Goal: Information Seeking & Learning: Learn about a topic

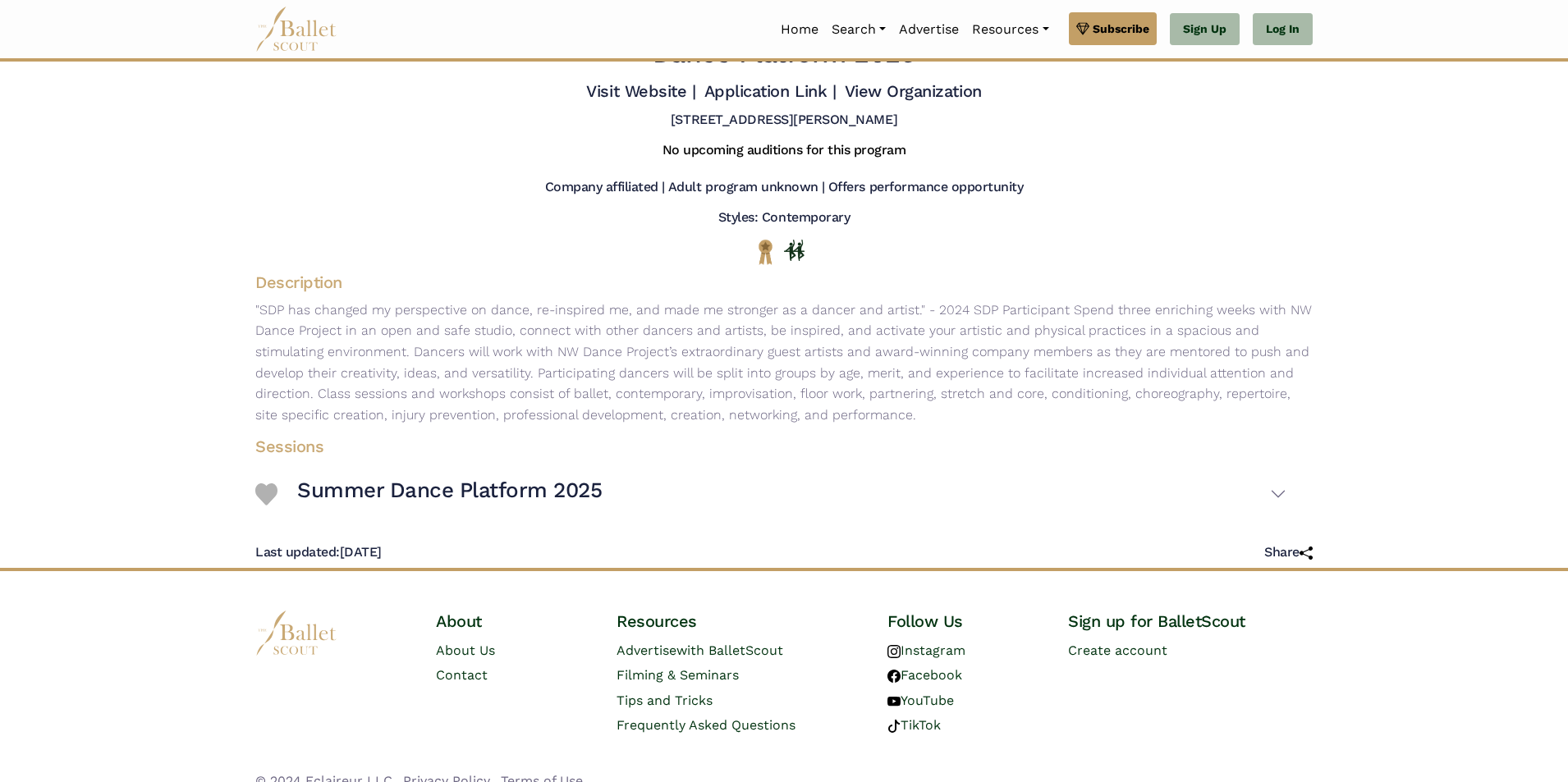
scroll to position [88, 0]
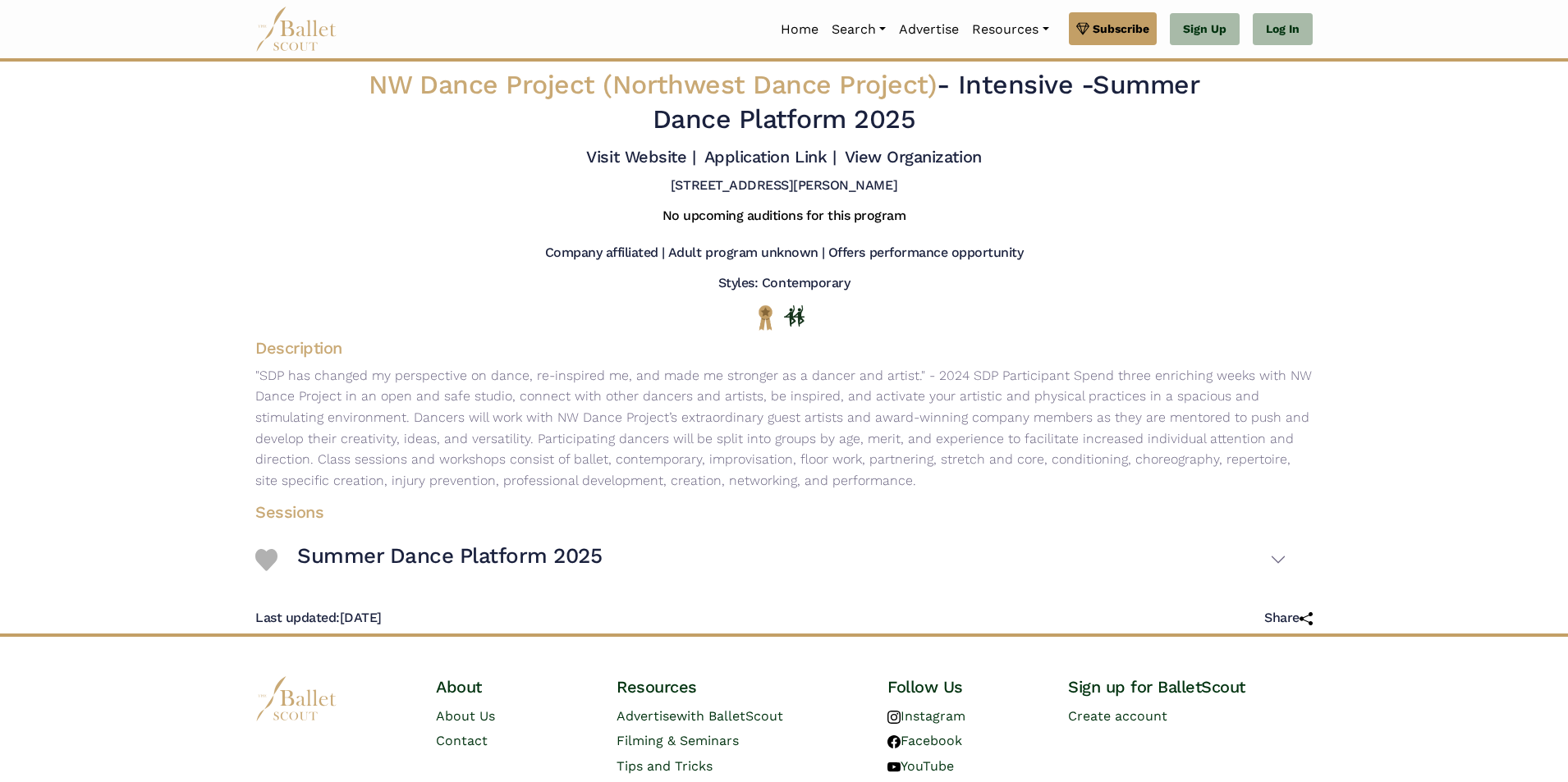
click at [671, 178] on h5 "[STREET_ADDRESS][PERSON_NAME]" at bounding box center [784, 186] width 227 height 17
click at [942, 386] on p ""SDP has changed my perspective on dance, re-inspired me, and made me stronger …" at bounding box center [784, 428] width 1084 height 127
click at [1086, 463] on p ""SDP has changed my perspective on dance, re-inspired me, and made me stronger …" at bounding box center [784, 428] width 1084 height 127
click at [1296, 477] on p ""SDP has changed my perspective on dance, re-inspired me, and made me stronger …" at bounding box center [784, 428] width 1084 height 127
drag, startPoint x: 1559, startPoint y: 491, endPoint x: 1564, endPoint y: 500, distance: 10.3
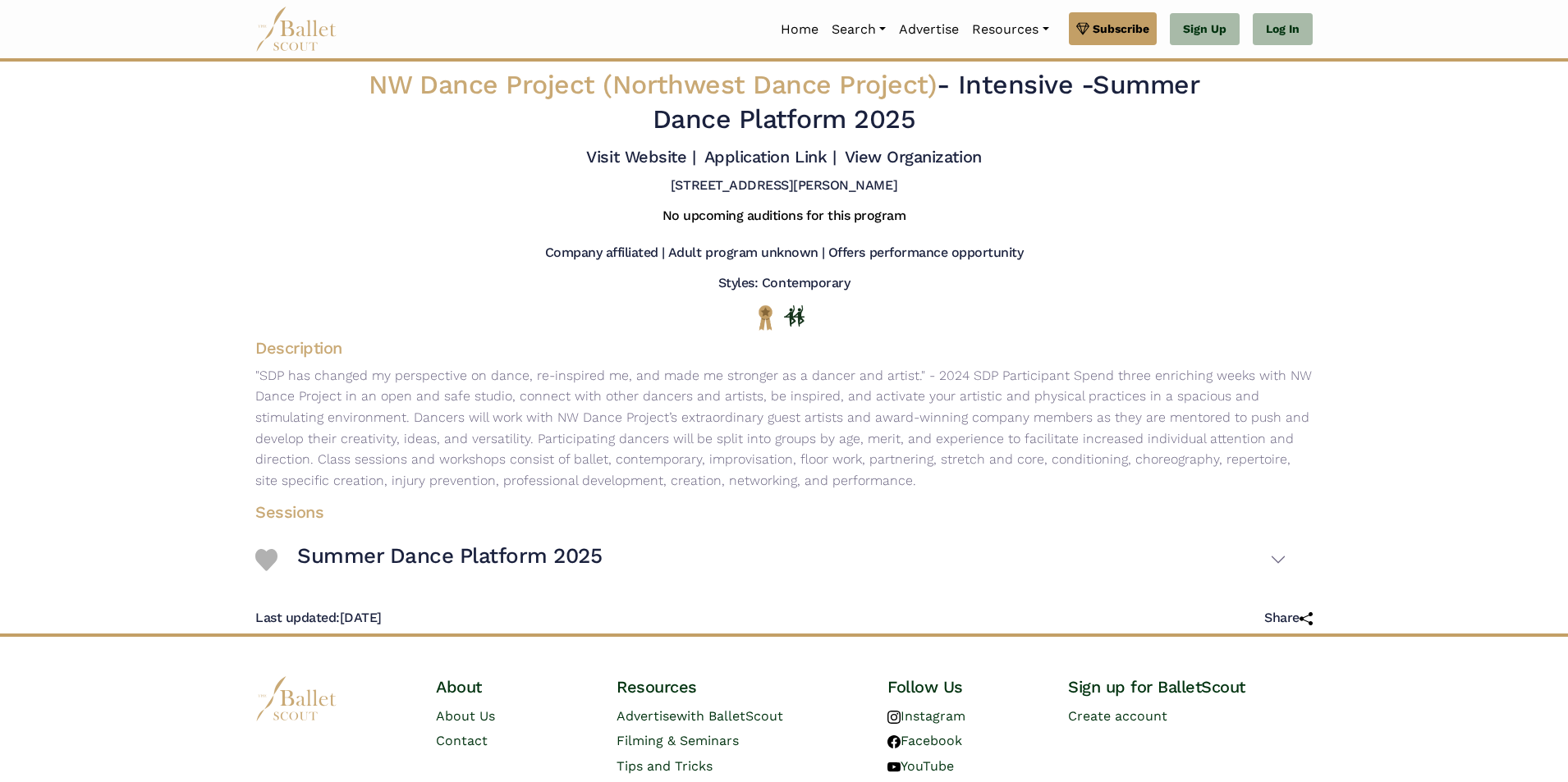
click at [1564, 500] on body "Premium Feature Make this audition season count. Upgrade to premium for access …" at bounding box center [784, 436] width 1568 height 871
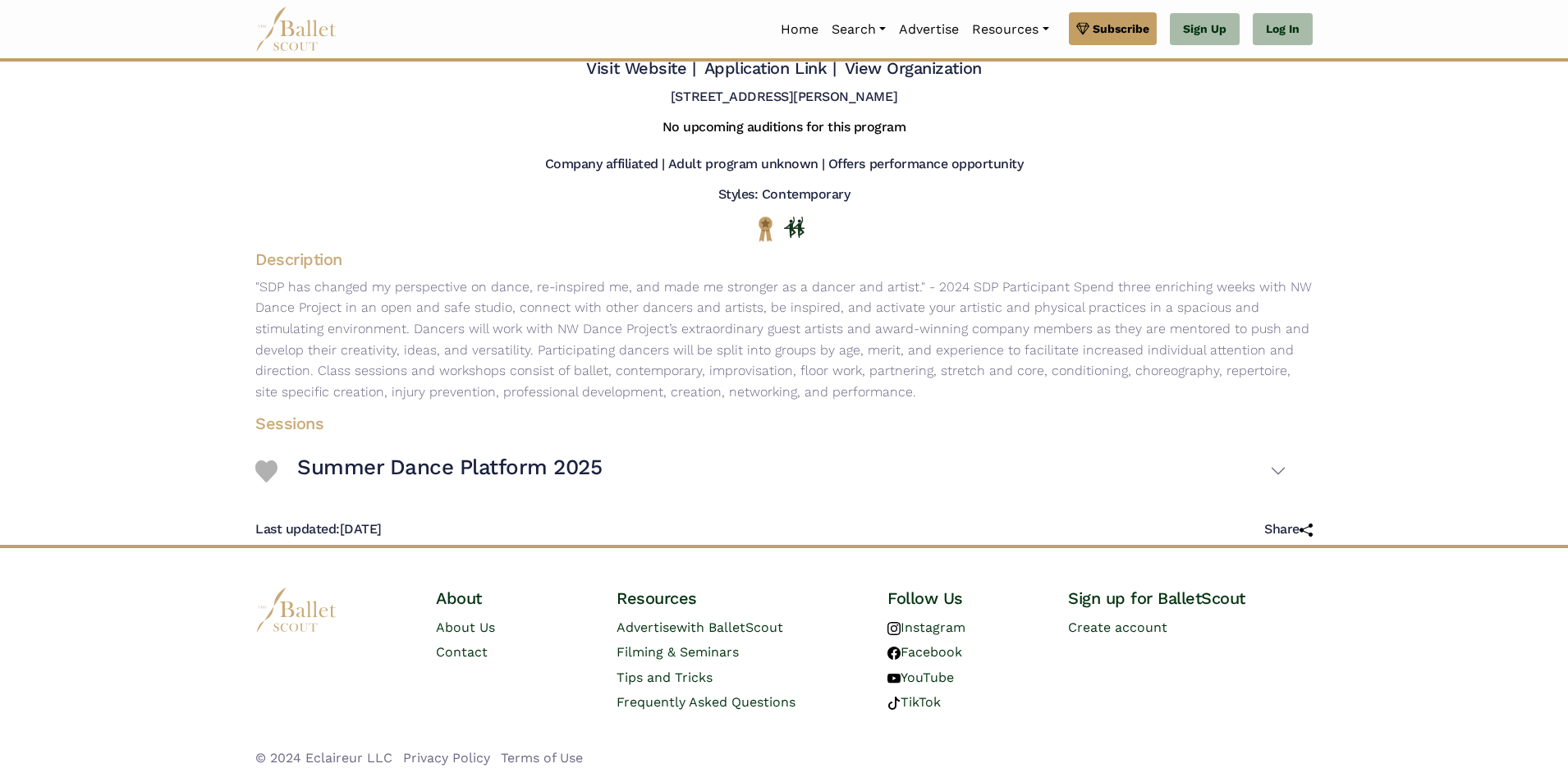
scroll to position [1, 0]
